Goal: Task Accomplishment & Management: Manage account settings

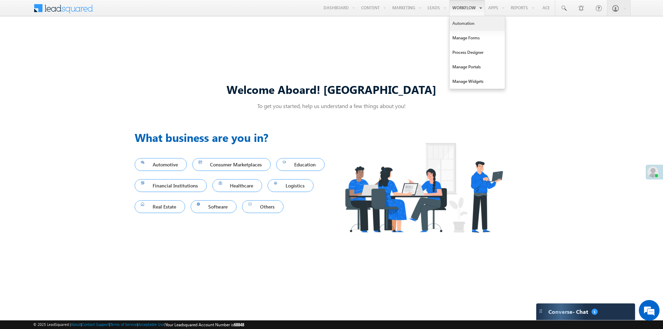
click at [459, 26] on link "Automation" at bounding box center [477, 23] width 55 height 15
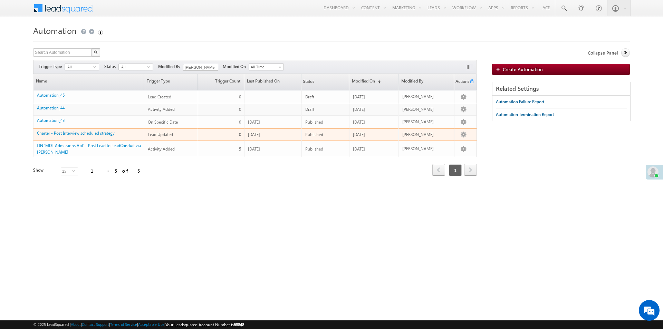
drag, startPoint x: 81, startPoint y: 132, endPoint x: 68, endPoint y: 138, distance: 13.9
click at [68, 138] on div "Charter - Post Interview scheduled strategy" at bounding box center [89, 135] width 104 height 10
drag, startPoint x: 68, startPoint y: 134, endPoint x: 131, endPoint y: 80, distance: 83.0
click at [68, 134] on link "Charter - Post Interview scheduled strategy" at bounding box center [76, 133] width 78 height 5
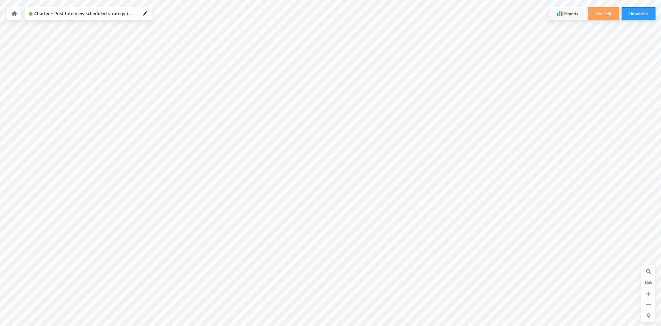
click at [646, 294] on icon at bounding box center [647, 294] width 5 height 5
click at [646, 293] on icon at bounding box center [647, 294] width 5 height 5
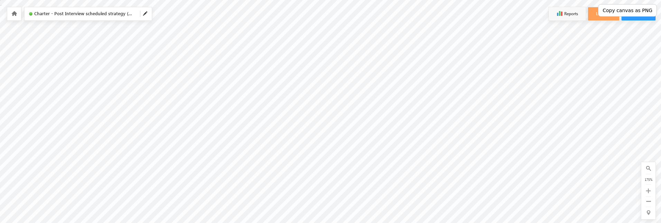
click at [634, 11] on button "Copy canvas as PNG" at bounding box center [627, 10] width 59 height 12
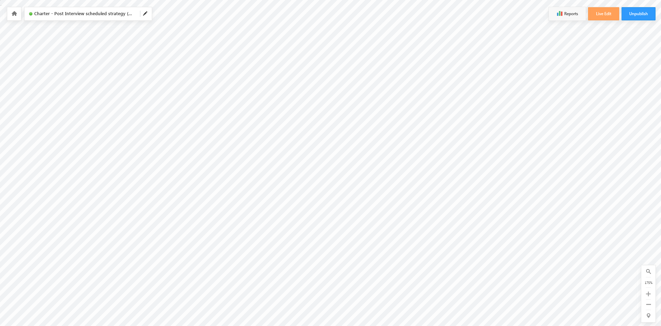
click at [650, 306] on icon at bounding box center [648, 304] width 5 height 5
click at [12, 16] on icon at bounding box center [14, 13] width 6 height 5
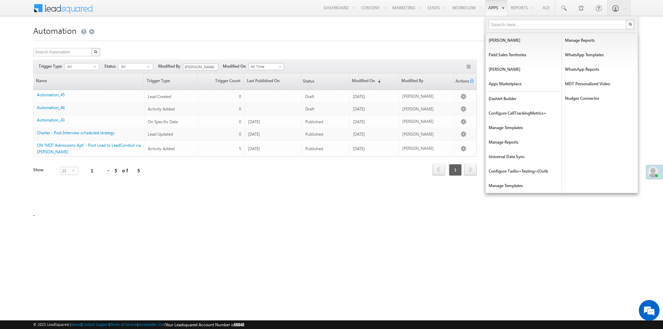
click at [491, 10] on link "Apps" at bounding box center [496, 8] width 22 height 16
click at [578, 85] on link "MDT Personalized Video" at bounding box center [600, 84] width 76 height 15
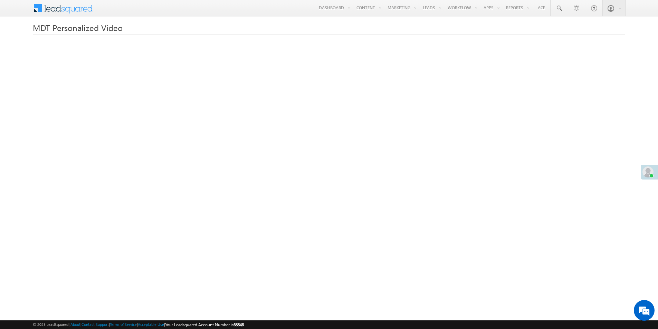
click at [496, 30] on h1 "MDT Personalized Video" at bounding box center [329, 26] width 592 height 13
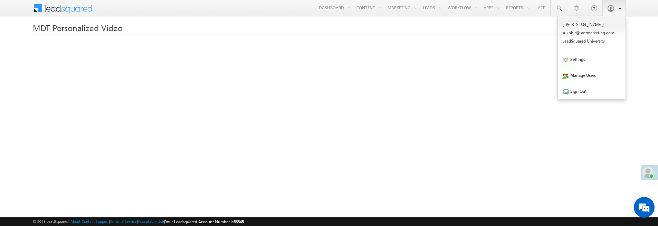
click at [617, 10] on span at bounding box center [618, 8] width 6 height 6
click at [582, 64] on link "Settings" at bounding box center [592, 59] width 68 height 16
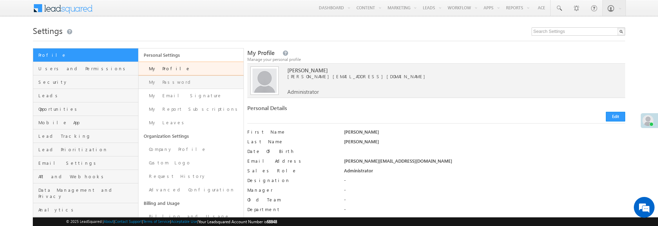
click at [164, 83] on link "My Password" at bounding box center [191, 81] width 105 height 13
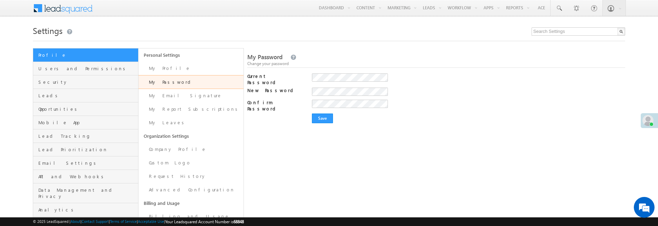
click at [290, 136] on div "My Password Change your password Current Password New Password Your password mu…" at bounding box center [436, 152] width 378 height 209
drag, startPoint x: 577, startPoint y: 134, endPoint x: 576, endPoint y: 56, distance: 78.1
click at [577, 134] on div "My Password Change your password Current Password New Password Your password mu…" at bounding box center [436, 152] width 378 height 209
click at [513, 9] on link "Reports" at bounding box center [517, 8] width 29 height 16
click at [310, 162] on div "My Password Change your password Current Password New Password Your password mu…" at bounding box center [436, 152] width 378 height 209
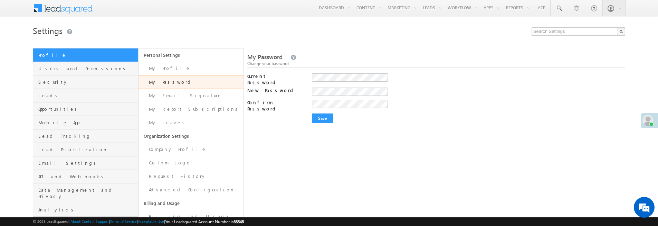
click at [338, 130] on div "My Password Change your password Current Password New Password Your password mu…" at bounding box center [436, 152] width 378 height 209
click at [322, 113] on input "Save" at bounding box center [322, 118] width 21 height 10
click at [253, 77] on label "Current Password" at bounding box center [274, 79] width 55 height 12
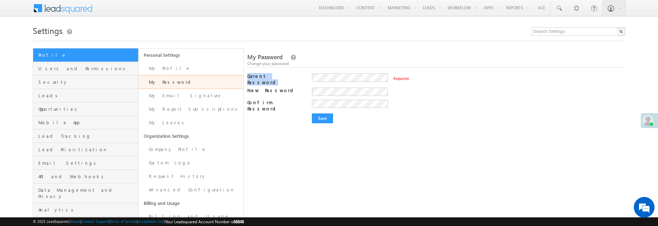
copy div "Current Password"
click at [442, 128] on div "My Password Change your password Current Password Required New Password Your pa…" at bounding box center [436, 152] width 378 height 209
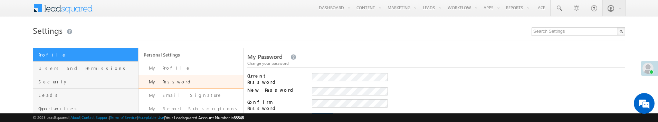
drag, startPoint x: 422, startPoint y: 23, endPoint x: 406, endPoint y: 22, distance: 16.7
click at [398, 26] on h1 "Settings" at bounding box center [329, 29] width 592 height 13
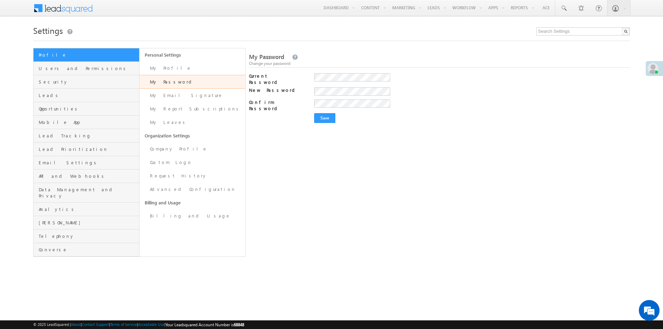
click at [283, 122] on div "My Password Change your password Current Password New Password Your password mu…" at bounding box center [439, 152] width 381 height 209
click at [164, 69] on link "My Profile" at bounding box center [193, 67] width 106 height 13
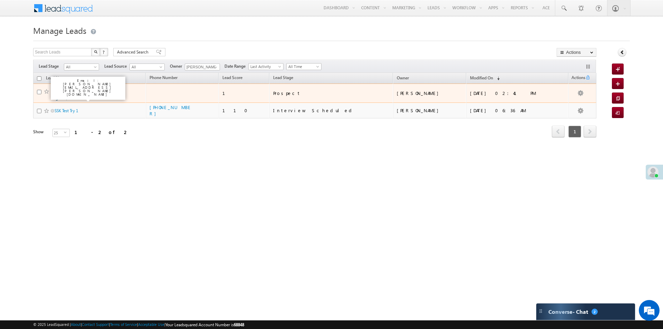
click at [93, 93] on link "Sukhbir Kalsi (Test Please Ignore)" at bounding box center [81, 95] width 53 height 12
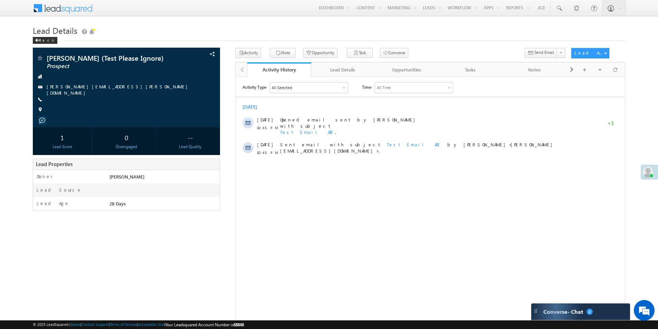
click at [272, 27] on h1 "Lead Details" at bounding box center [329, 29] width 592 height 13
click at [264, 23] on body "Menu Sukhbir Kalsi sukhb ir@md tmark eting .com quare" at bounding box center [329, 178] width 658 height 357
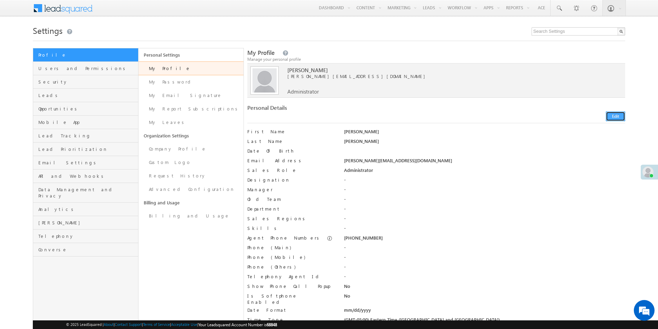
click at [614, 119] on button "Edit" at bounding box center [615, 117] width 19 height 10
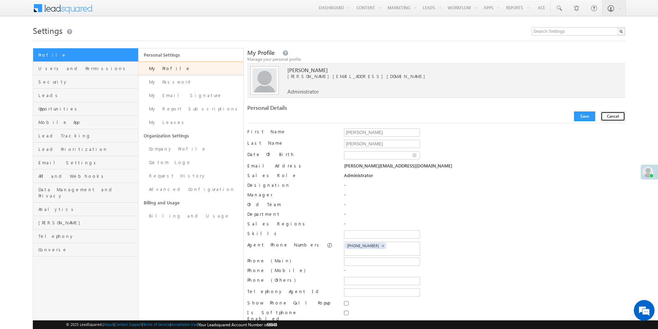
click at [610, 116] on button "Cancel" at bounding box center [613, 117] width 25 height 10
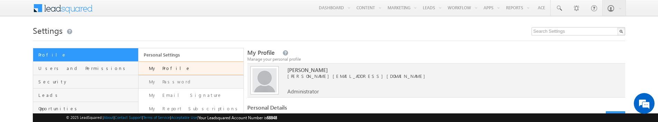
click at [163, 83] on link "My Password" at bounding box center [191, 81] width 105 height 13
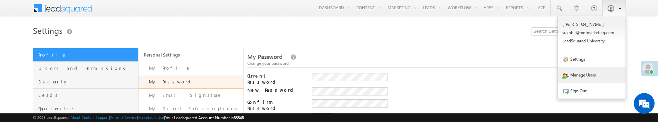
click at [585, 77] on link "Manage Users" at bounding box center [592, 75] width 68 height 16
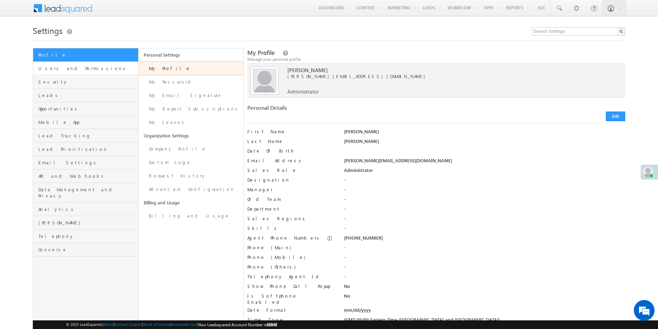
click at [57, 73] on link "Users and Permissions" at bounding box center [85, 68] width 105 height 13
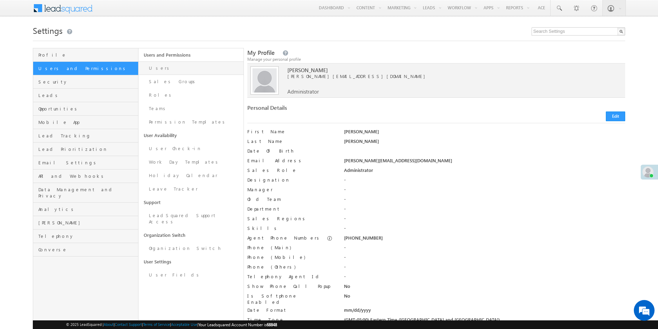
click at [157, 67] on link "Users" at bounding box center [191, 67] width 105 height 13
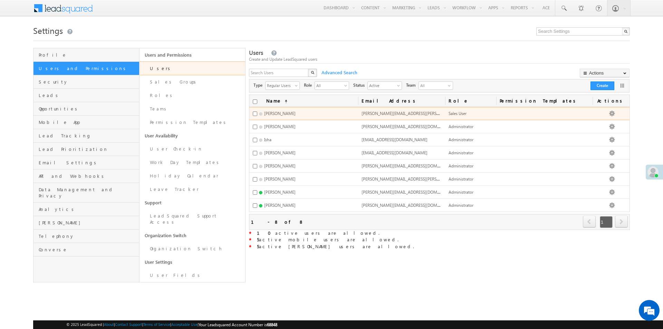
click at [311, 114] on td "[PERSON_NAME]" at bounding box center [303, 113] width 109 height 13
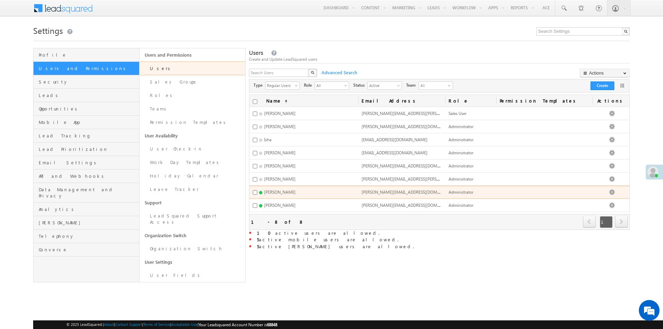
click at [411, 189] on span "[PERSON_NAME][EMAIL_ADDRESS][DOMAIN_NAME]" at bounding box center [410, 192] width 97 height 6
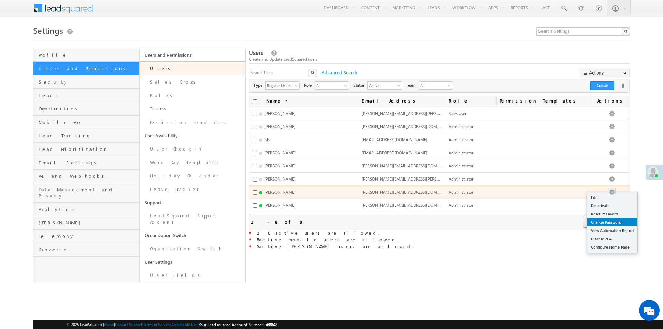
click at [598, 222] on link "Change Password" at bounding box center [613, 222] width 50 height 8
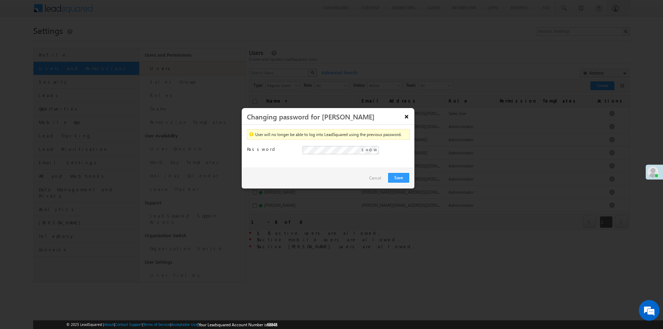
click at [407, 115] on button "×" at bounding box center [406, 117] width 11 height 12
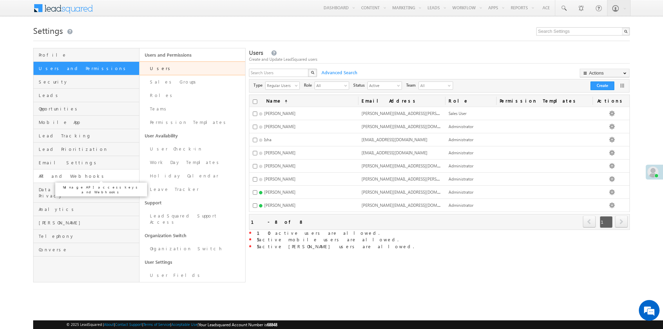
click at [55, 178] on span "API and Webhooks" at bounding box center [88, 176] width 99 height 6
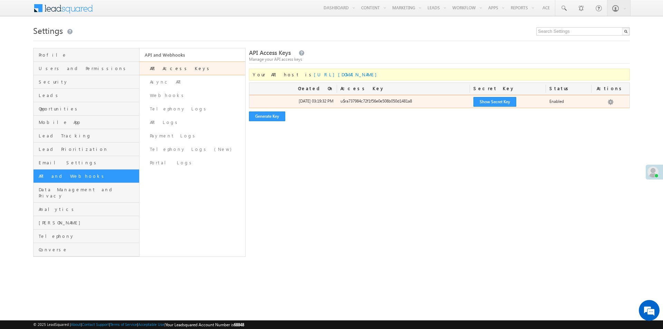
drag, startPoint x: 340, startPoint y: 102, endPoint x: 422, endPoint y: 103, distance: 82.2
click at [422, 103] on div "u$ra737984c72f1f56e0e508b050d1481a8" at bounding box center [403, 103] width 133 height 10
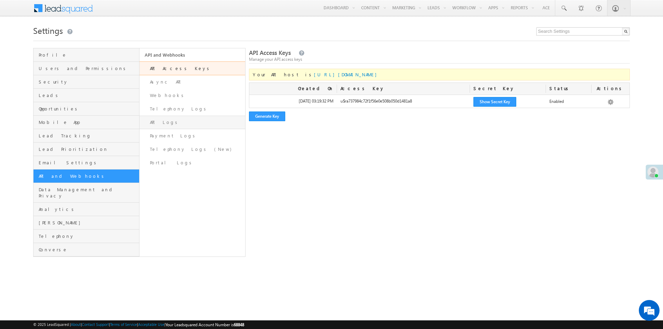
click at [157, 122] on link "API Logs" at bounding box center [193, 122] width 106 height 13
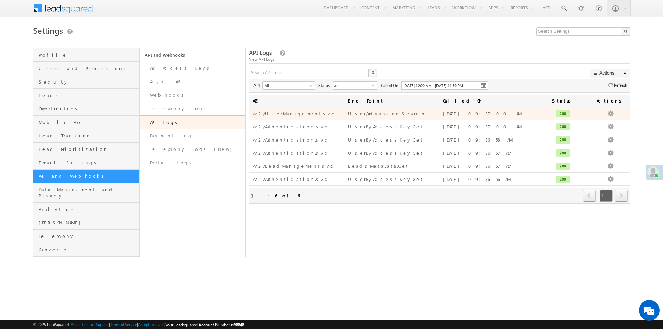
click at [376, 115] on div "User/AdvancedSearch" at bounding box center [392, 113] width 88 height 7
click at [610, 113] on button "button" at bounding box center [610, 113] width 7 height 7
click at [593, 120] on link "View Data" at bounding box center [597, 120] width 35 height 8
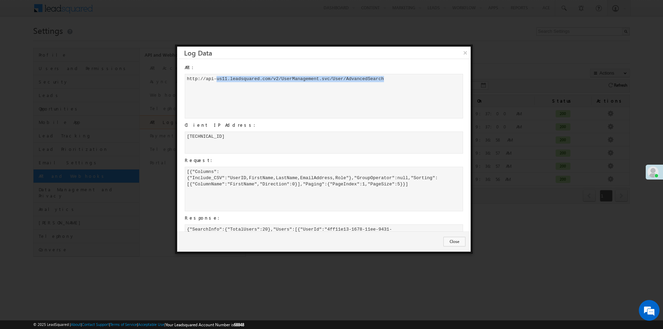
drag, startPoint x: 300, startPoint y: 79, endPoint x: 408, endPoint y: 79, distance: 107.8
click at [407, 79] on div "h t t p : / / a p i - u s 1 1 . l e a d s q u a r e d . c o m / v 2 / U s e r M…" at bounding box center [324, 96] width 278 height 45
click at [293, 166] on div "API: h t t p : / / a p i - u s 1 1 . l e a d s q u a r e d . c o m / v 2 / U s …" at bounding box center [320, 181] width 287 height 236
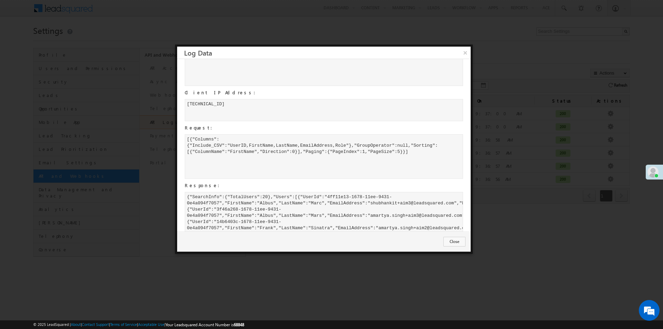
scroll to position [75, 0]
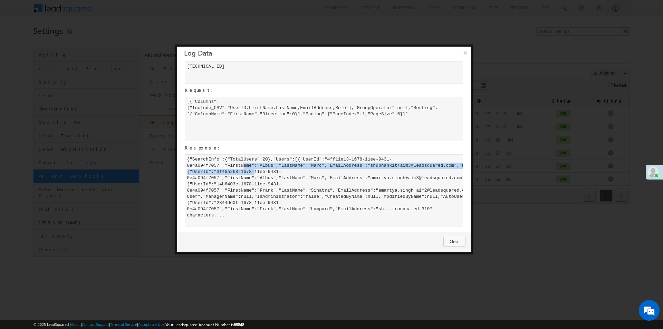
click at [309, 207] on div "{ " S e a r c h I n f o " : { " T o t a l U s e r s " : 2 0 } , " U s e r s " :…" at bounding box center [324, 190] width 278 height 72
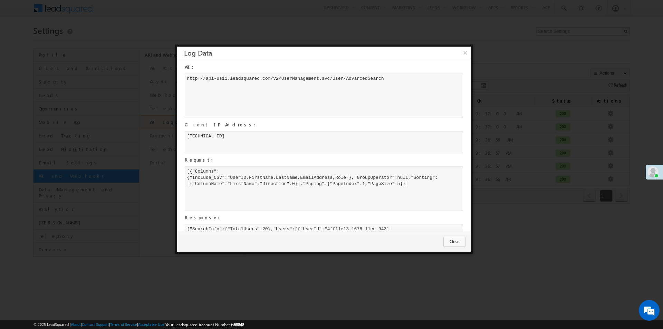
scroll to position [0, 0]
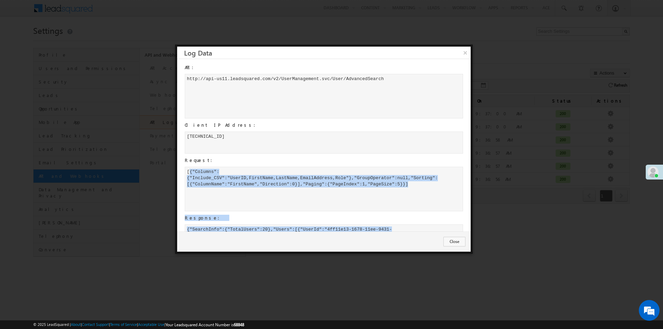
drag, startPoint x: 189, startPoint y: 172, endPoint x: 288, endPoint y: 220, distance: 110.2
click at [273, 225] on div "API: h t t p : / / a p i - u s 1 1 . l e a d s q u a r e d . c o m / v 2 / U s …" at bounding box center [320, 181] width 287 height 236
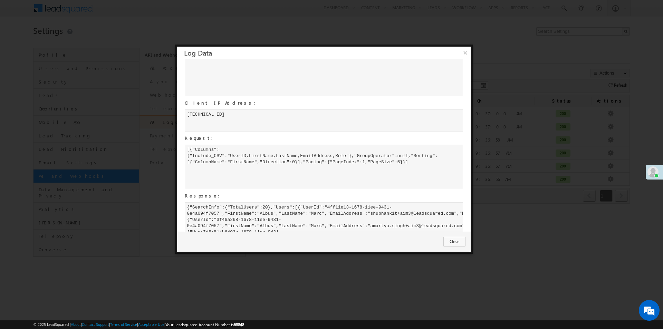
click at [253, 115] on div "13.203.41.35" at bounding box center [324, 121] width 278 height 22
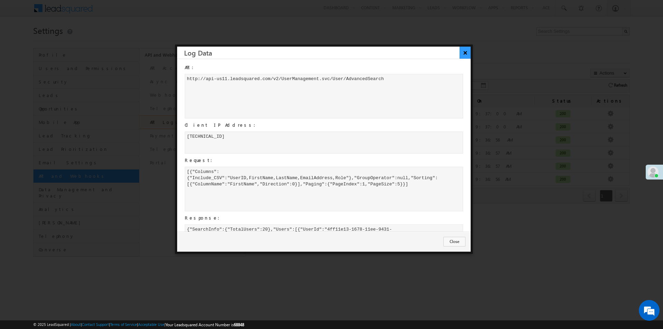
click at [465, 51] on button "×" at bounding box center [465, 53] width 11 height 12
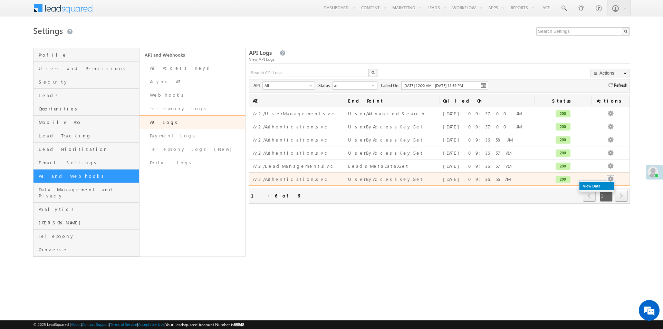
click at [592, 187] on link "View Data" at bounding box center [597, 186] width 35 height 8
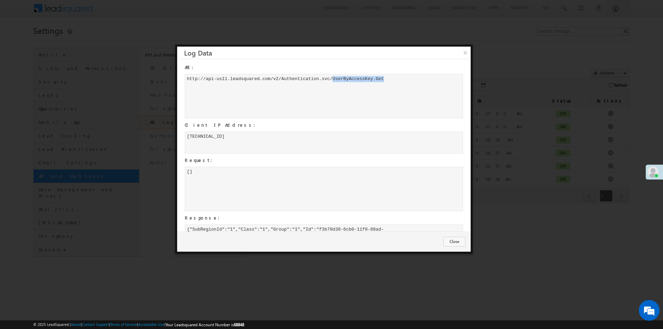
drag, startPoint x: 333, startPoint y: 79, endPoint x: 388, endPoint y: 79, distance: 54.6
click at [388, 79] on div "h t t p : / / a p i - u s 1 1 . l e a d s q u a r e d . c o m / v 2 / A u t h e…" at bounding box center [324, 96] width 278 height 45
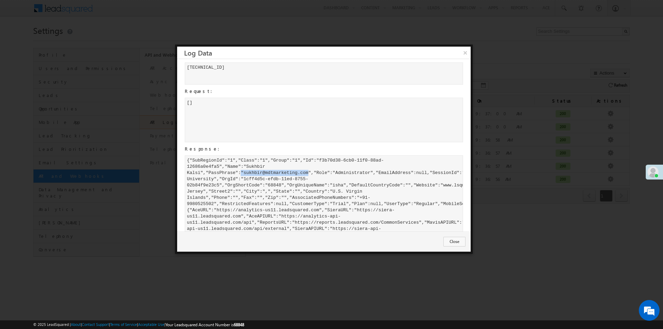
drag, startPoint x: 242, startPoint y: 172, endPoint x: 308, endPoint y: 174, distance: 66.0
click at [308, 174] on div "{ " S u b R e g i o n I d " : " 1 " , " C l a s s " : " 1 " , " G r o u p " : "…" at bounding box center [324, 237] width 278 height 165
click at [323, 190] on div "{ " S u b R e g i o n I d " : " 1 " , " C l a s s " : " 1 " , " G r o u p " : "…" at bounding box center [324, 237] width 278 height 165
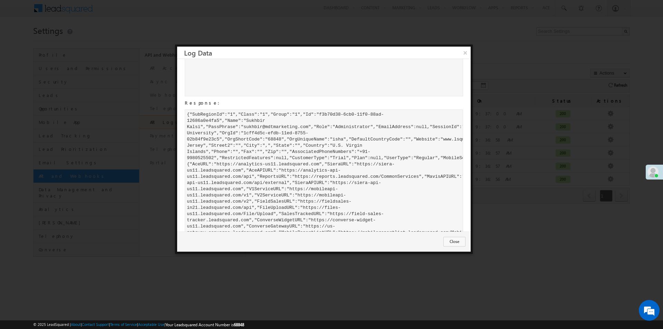
scroll to position [169, 0]
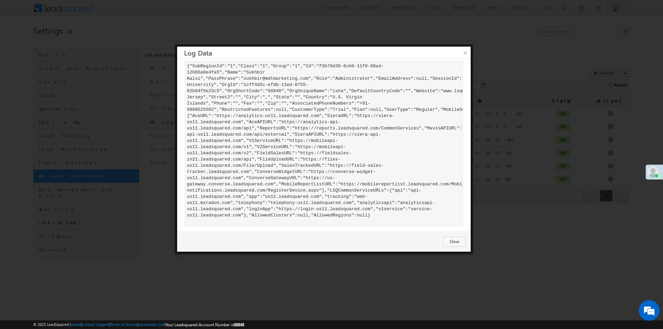
click at [318, 152] on div "{ " S u b R e g i o n I d " : " 1 " , " C l a s s " : " 1 " , " G r o u p " : "…" at bounding box center [324, 143] width 278 height 165
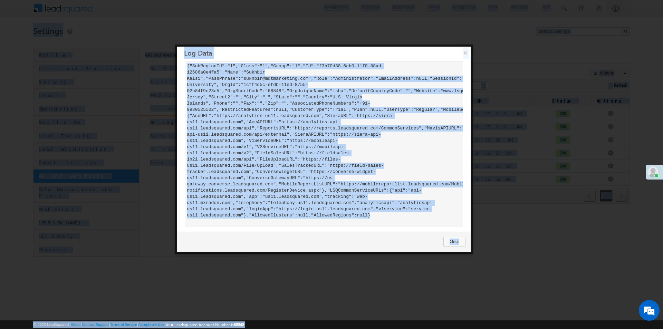
click at [318, 152] on div "{ " S u b R e g i o n I d " : " 1 " , " C l a s s " : " 1 " , " G r o u p " : "…" at bounding box center [324, 143] width 278 height 165
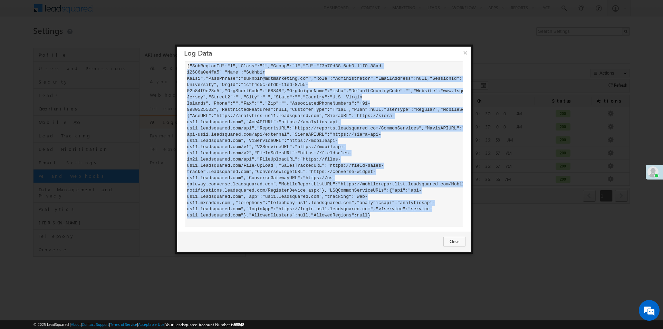
drag, startPoint x: 264, startPoint y: 227, endPoint x: 404, endPoint y: 209, distance: 141.4
click at [404, 209] on div "{ " S u b R e g i o n I d " : " 1 " , " C l a s s " : " 1 " , " G r o u p " : "…" at bounding box center [324, 143] width 278 height 165
click at [449, 246] on button "Close" at bounding box center [455, 242] width 22 height 10
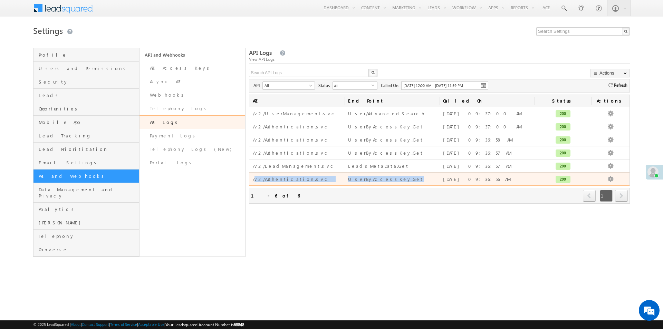
drag, startPoint x: 255, startPoint y: 181, endPoint x: 396, endPoint y: 181, distance: 141.3
click at [396, 181] on tr "/v2/Authentication.svc UserByAccessKey.Get 09/09/2025 09:36:56 AM 200 View Data" at bounding box center [439, 179] width 380 height 13
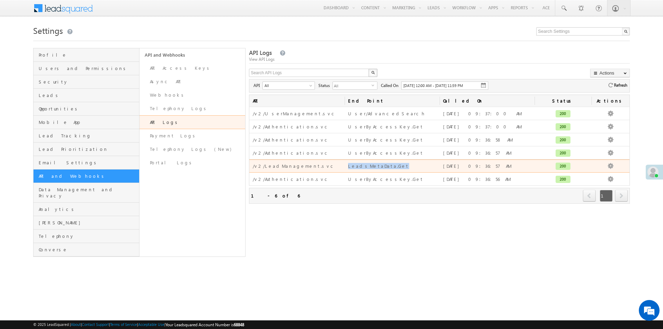
drag, startPoint x: 344, startPoint y: 167, endPoint x: 395, endPoint y: 161, distance: 50.8
click at [402, 164] on tr "/v2/LeadManagement.svc LeadsMetaData.Get 09/09/2025 09:36:57 AM 200 View Data" at bounding box center [439, 166] width 380 height 13
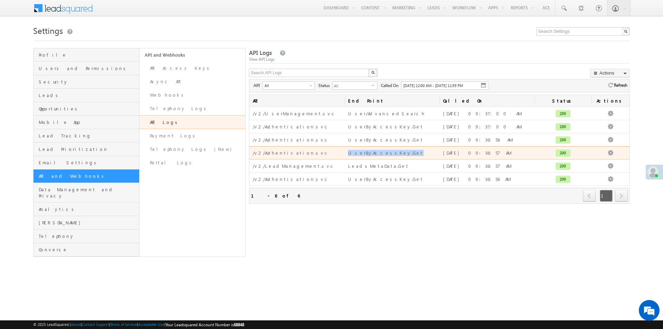
drag, startPoint x: 344, startPoint y: 156, endPoint x: 392, endPoint y: 155, distance: 48.0
click at [392, 155] on td "UserByAccessKey.Get" at bounding box center [392, 152] width 95 height 13
click at [595, 161] on link "View Data" at bounding box center [597, 160] width 35 height 8
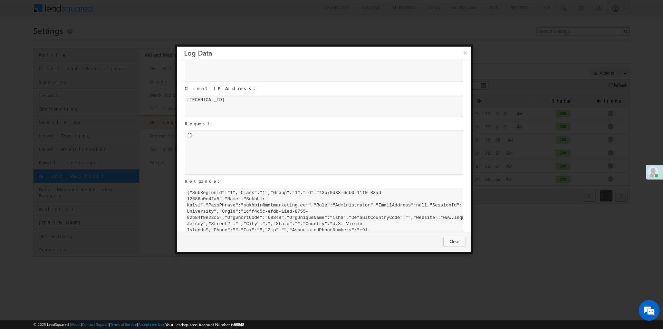
scroll to position [69, 0]
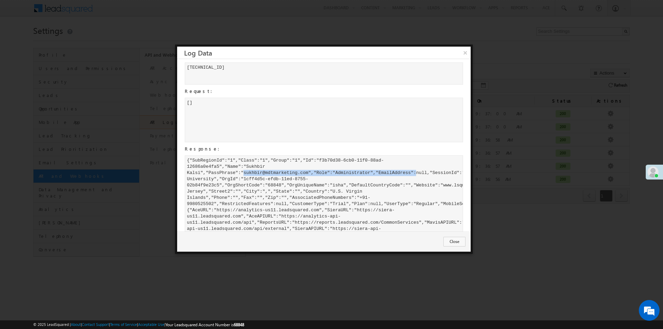
drag, startPoint x: 244, startPoint y: 173, endPoint x: 417, endPoint y: 173, distance: 173.4
click at [417, 173] on div "{ " S u b R e g i o n I d " : " 1 " , " C l a s s " : " 1 " , " G r o u p " : "…" at bounding box center [324, 237] width 278 height 165
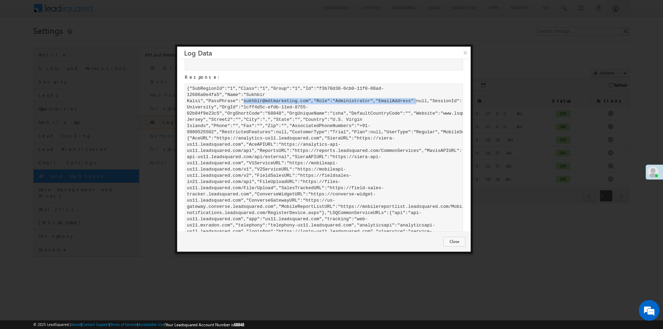
scroll to position [169, 0]
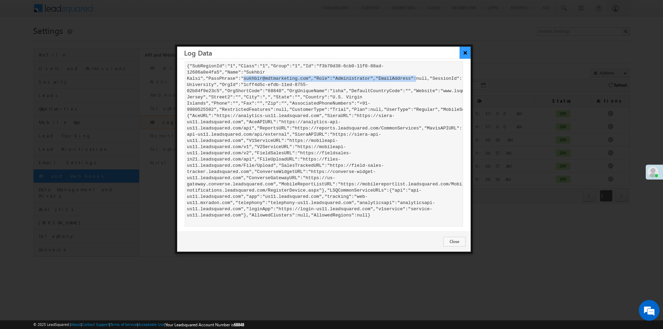
click at [466, 54] on button "×" at bounding box center [465, 53] width 11 height 12
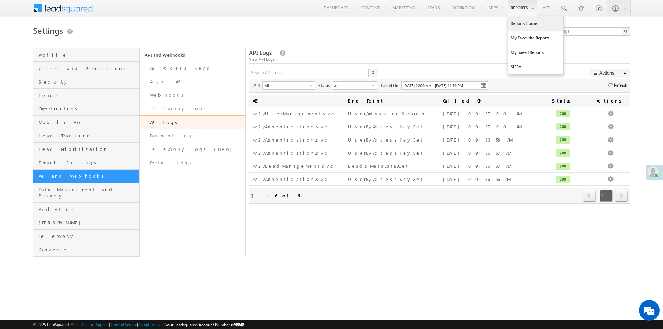
click at [518, 23] on link "Reports Home" at bounding box center [535, 23] width 55 height 15
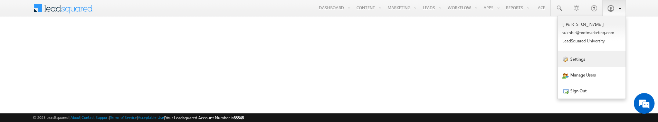
click at [582, 61] on link "Settings" at bounding box center [592, 59] width 68 height 16
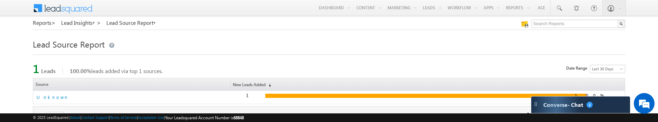
click at [119, 98] on td "Unknown" at bounding box center [131, 97] width 197 height 13
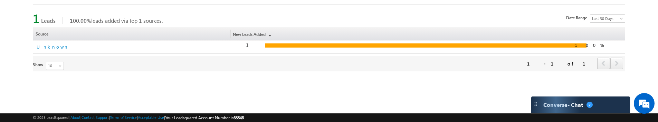
scroll to position [91, 0]
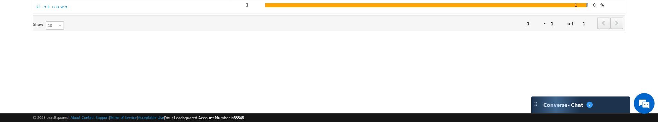
click at [392, 4] on div "100%" at bounding box center [425, 5] width 321 height 4
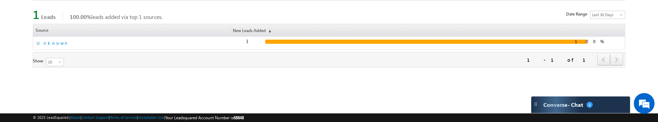
scroll to position [0, 0]
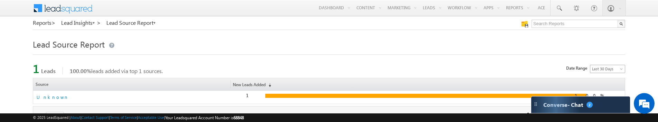
click at [603, 73] on link "Last 30 Days" at bounding box center [607, 69] width 35 height 8
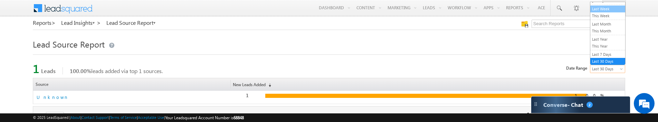
click at [599, 10] on link "Last Week" at bounding box center [607, 9] width 35 height 6
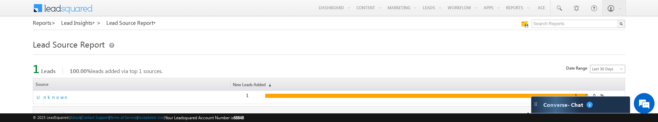
click at [621, 68] on span at bounding box center [622, 71] width 6 height 6
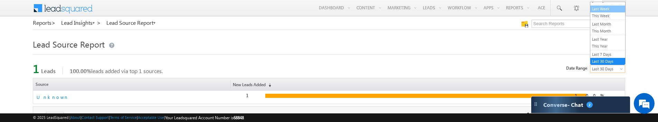
click at [607, 9] on link "Last Week" at bounding box center [607, 9] width 35 height 6
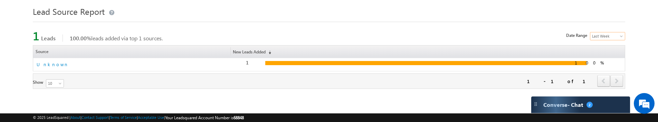
scroll to position [69, 0]
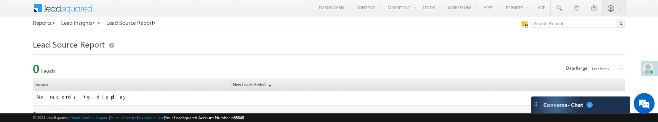
click at [543, 24] on input "text" at bounding box center [579, 24] width 94 height 8
click at [552, 23] on input "test" at bounding box center [579, 24] width 94 height 8
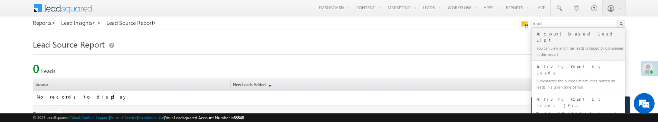
type input "lead"
click at [552, 24] on input "lead" at bounding box center [579, 24] width 94 height 8
click at [553, 36] on div "Account based Lead List" at bounding box center [581, 37] width 93 height 14
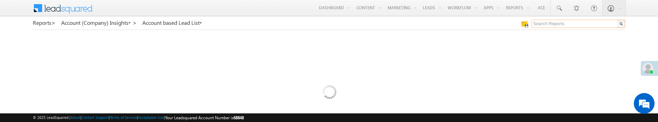
click at [552, 20] on input "text" at bounding box center [579, 24] width 94 height 8
click at [544, 25] on input "text" at bounding box center [579, 24] width 94 height 8
click at [526, 25] on img at bounding box center [524, 24] width 7 height 7
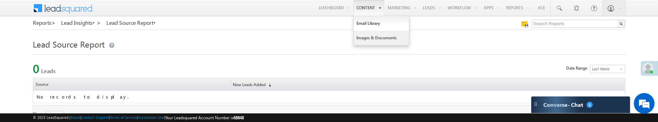
click at [368, 39] on link "Images & Documents" at bounding box center [381, 38] width 55 height 15
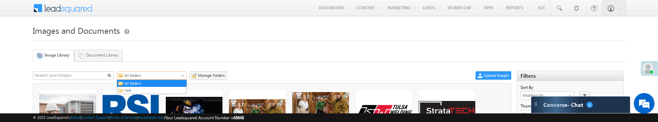
click at [183, 74] on span at bounding box center [184, 77] width 6 height 6
click at [152, 88] on link "root" at bounding box center [155, 90] width 64 height 6
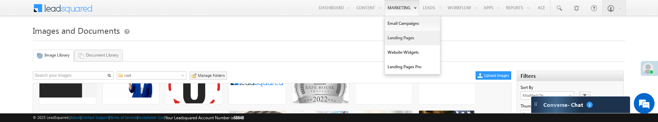
click at [395, 41] on link "Landing Pages" at bounding box center [412, 38] width 55 height 15
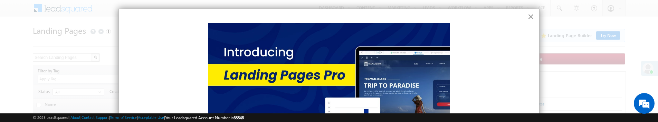
click at [528, 17] on button "×" at bounding box center [531, 16] width 7 height 11
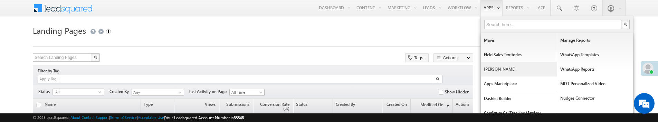
click at [494, 69] on link "[PERSON_NAME]" at bounding box center [519, 69] width 76 height 15
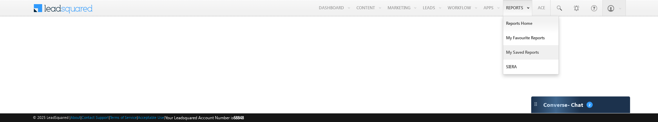
click at [517, 55] on link "My Saved Reports" at bounding box center [530, 52] width 55 height 15
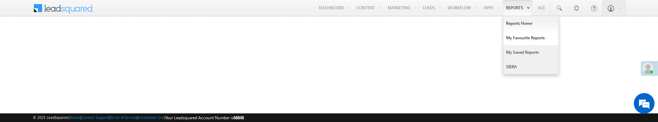
click at [512, 69] on link "SIERA" at bounding box center [530, 67] width 55 height 15
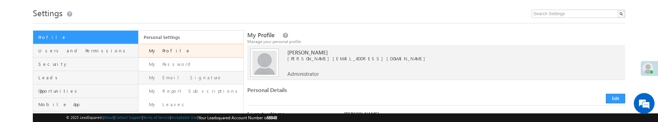
scroll to position [35, 0]
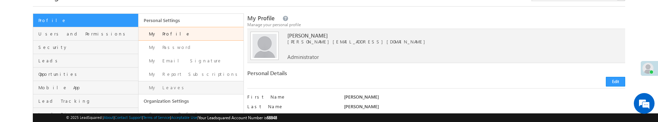
click at [161, 89] on link "My Leaves" at bounding box center [191, 87] width 105 height 13
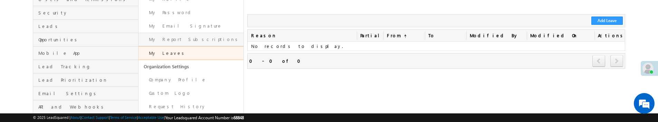
click at [178, 41] on link "My Report Subscriptions" at bounding box center [191, 39] width 105 height 13
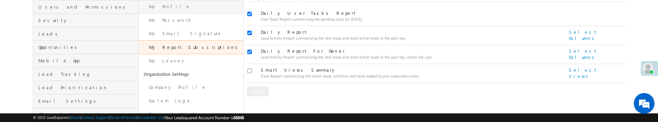
scroll to position [69, 0]
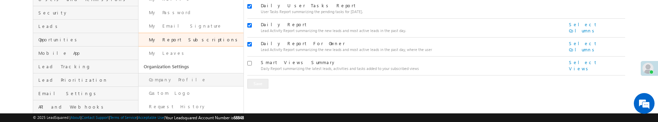
click at [172, 80] on link "Company Profile" at bounding box center [191, 79] width 105 height 13
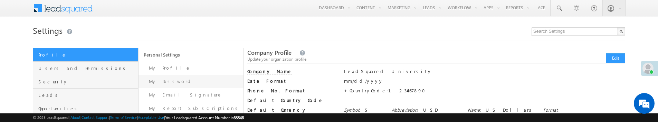
click at [162, 78] on link "My Password" at bounding box center [191, 81] width 105 height 13
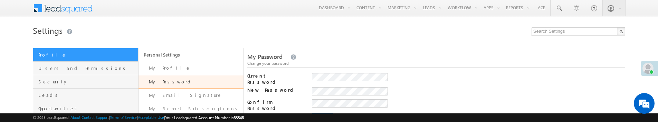
click at [295, 35] on h1 "Settings" at bounding box center [329, 29] width 592 height 13
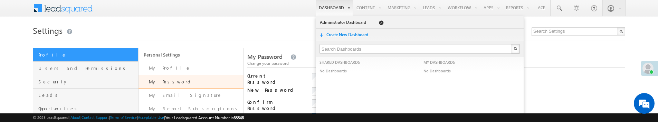
click at [332, 8] on link "Dashboard" at bounding box center [334, 8] width 37 height 16
click at [334, 33] on link "Create New Dashboard" at bounding box center [350, 34] width 49 height 7
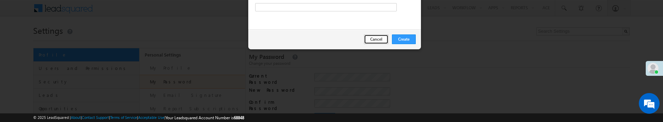
click at [379, 43] on button "Cancel" at bounding box center [376, 40] width 25 height 10
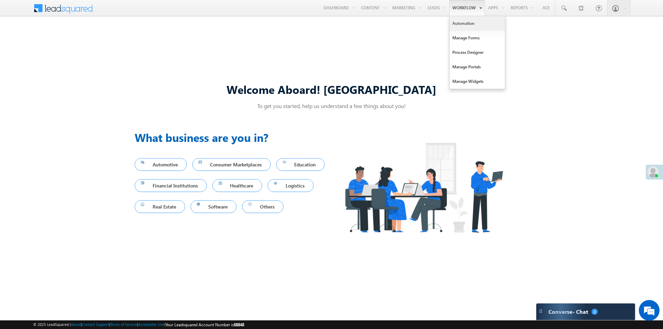
click at [462, 23] on link "Automation" at bounding box center [477, 23] width 55 height 15
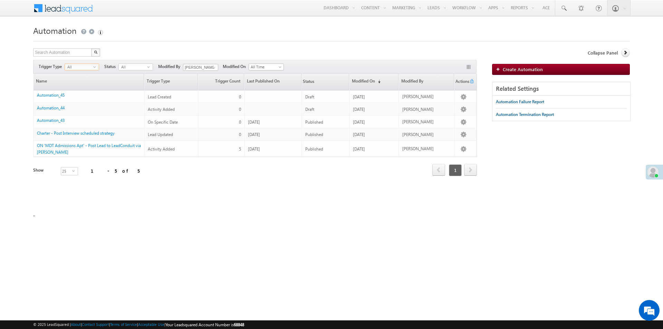
click at [96, 67] on span "select" at bounding box center [96, 66] width 6 height 3
click at [150, 66] on span "select" at bounding box center [150, 66] width 6 height 3
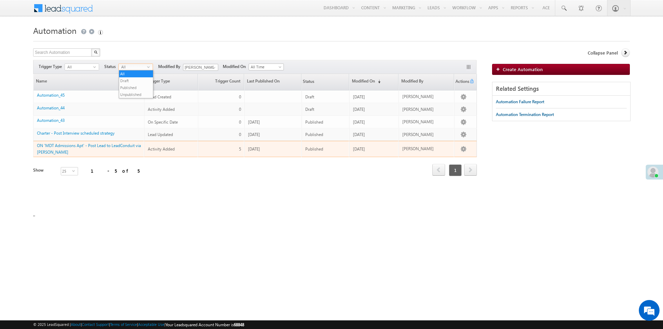
click at [183, 187] on div "Search Automation X 5 results found Actions Select rows to see actions Actions …" at bounding box center [255, 129] width 444 height 162
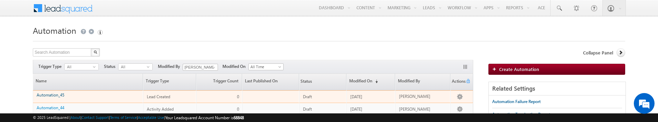
click at [52, 96] on link "Automation_45" at bounding box center [51, 95] width 28 height 5
